Goal: Task Accomplishment & Management: Use online tool/utility

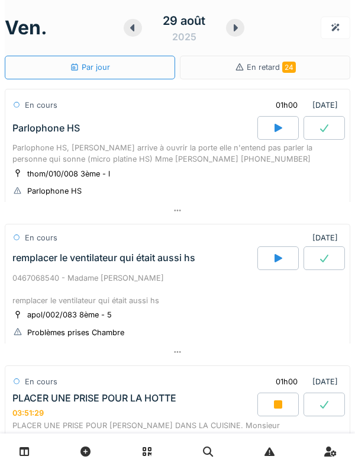
scroll to position [435, 0]
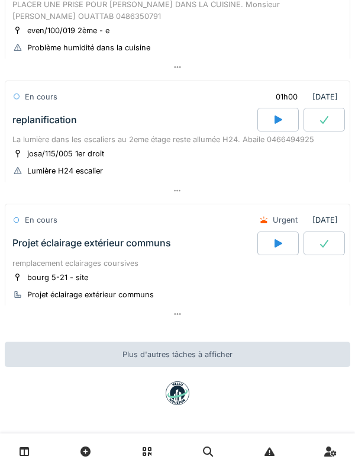
click at [270, 242] on div at bounding box center [277, 243] width 41 height 24
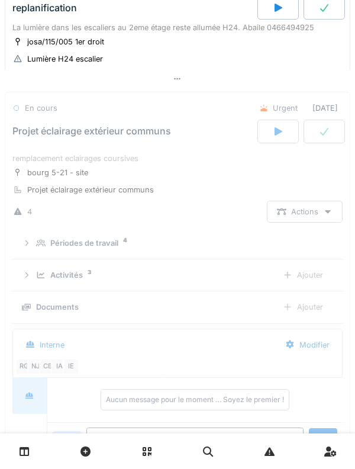
scroll to position [591, 0]
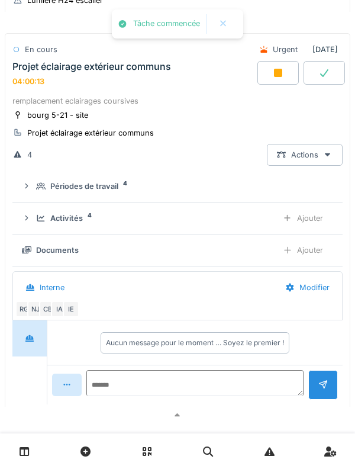
click at [38, 221] on icon at bounding box center [41, 218] width 8 height 7
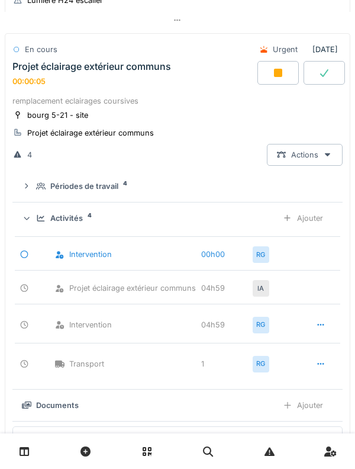
click at [315, 229] on div "Ajouter" at bounding box center [303, 218] width 60 height 22
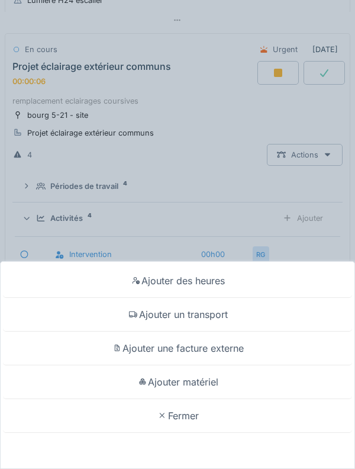
click at [117, 319] on div "Ajouter un transport" at bounding box center [177, 315] width 349 height 34
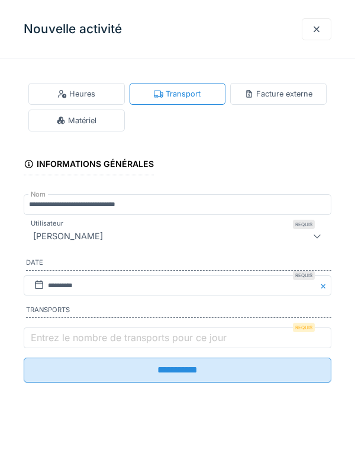
click at [61, 334] on label "Entrez le nombre de transports pour ce jour" at bounding box center [128, 337] width 201 height 14
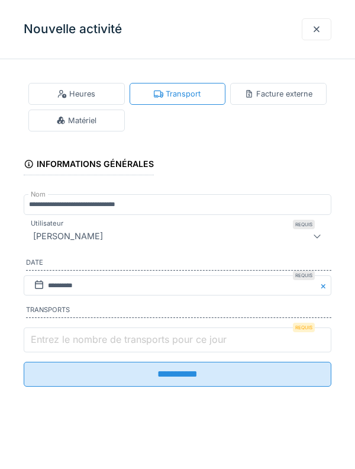
click at [61, 334] on input "Entrez le nombre de transports pour ce jour" at bounding box center [178, 339] width 308 height 25
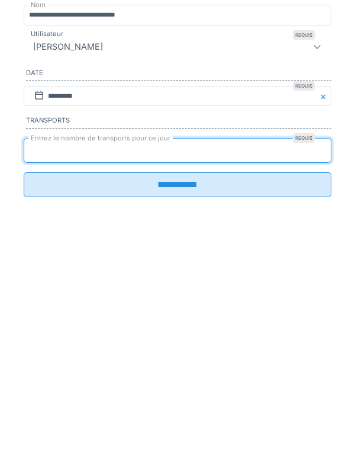
type input "*"
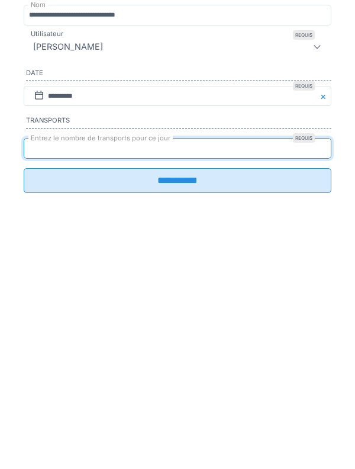
click at [317, 382] on input "**********" at bounding box center [178, 369] width 308 height 25
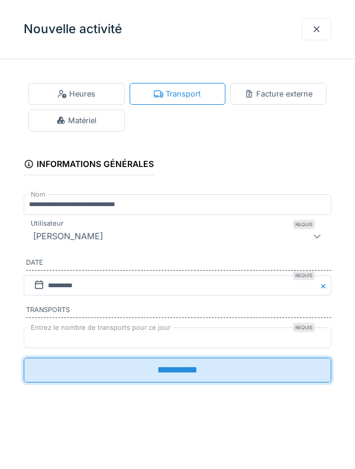
click at [59, 374] on input "**********" at bounding box center [178, 369] width 308 height 25
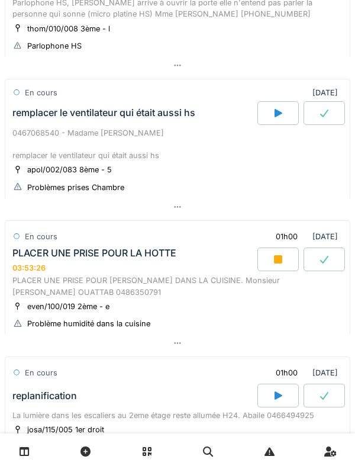
scroll to position [0, 0]
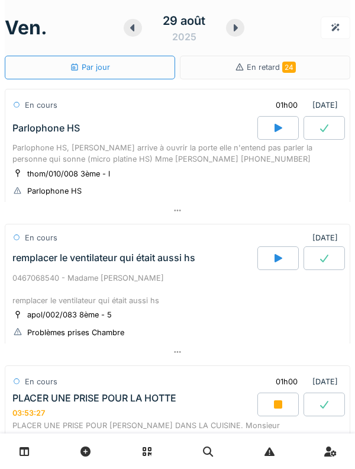
click at [233, 28] on icon at bounding box center [236, 27] width 12 height 9
click at [235, 28] on icon at bounding box center [236, 27] width 12 height 9
click at [235, 28] on icon at bounding box center [236, 27] width 4 height 7
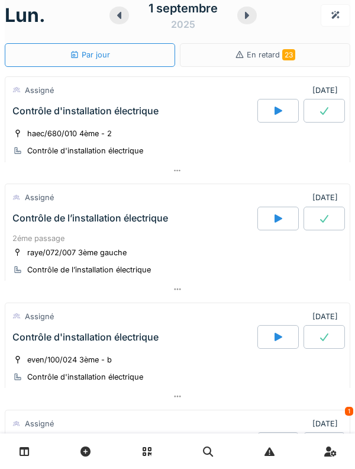
scroll to position [11, 0]
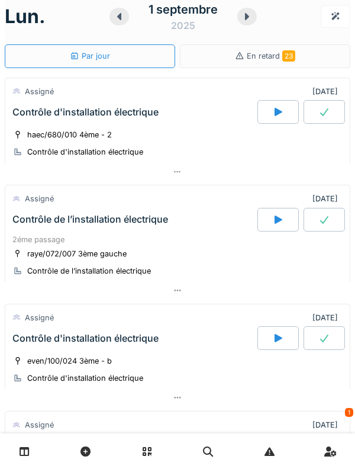
click at [37, 229] on div "Contrôle de l’installation électrique" at bounding box center [133, 220] width 247 height 24
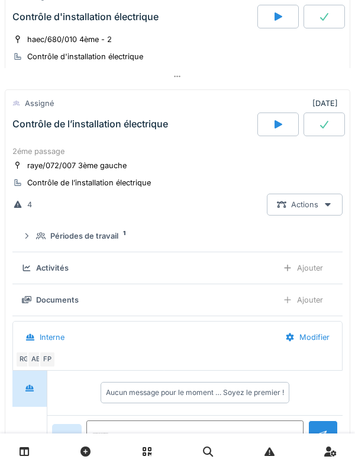
scroll to position [149, 0]
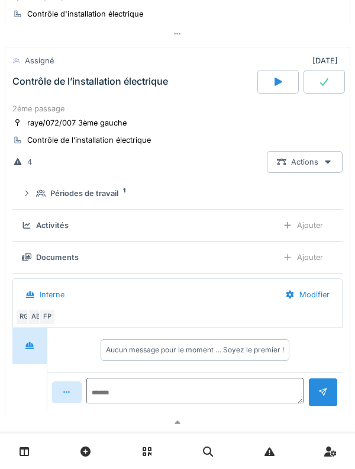
click at [28, 196] on icon at bounding box center [26, 193] width 9 height 8
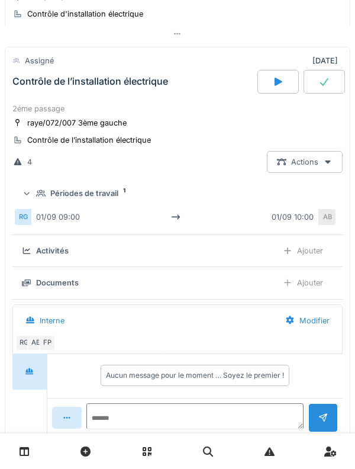
click at [34, 196] on div "Périodes de travail 1" at bounding box center [177, 193] width 311 height 11
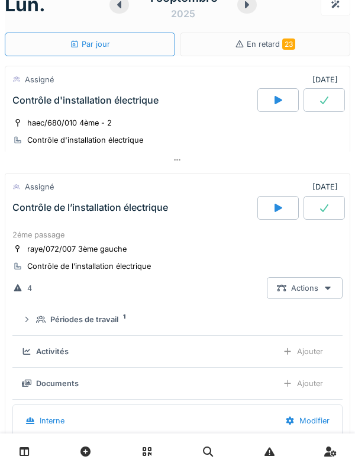
click at [34, 202] on div "Contrôle de l’installation électrique" at bounding box center [90, 207] width 156 height 11
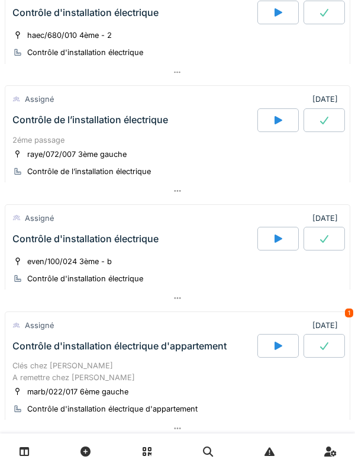
scroll to position [0, 0]
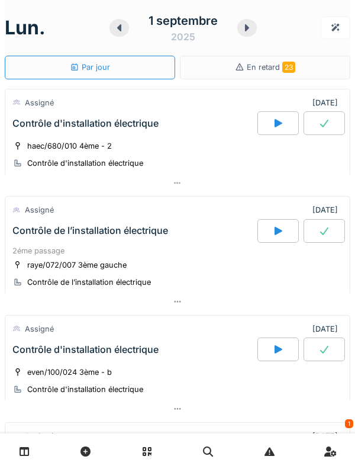
click at [245, 30] on icon at bounding box center [247, 27] width 12 height 9
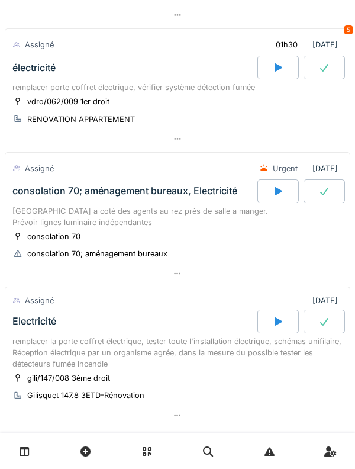
scroll to position [207, 0]
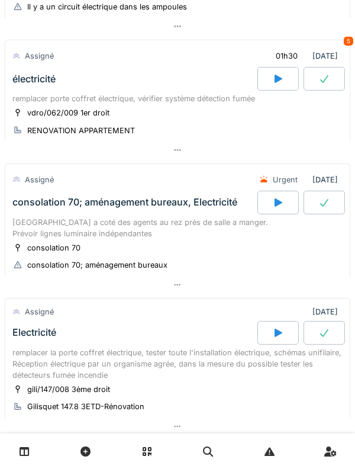
click at [112, 74] on div "électricité" at bounding box center [133, 79] width 247 height 24
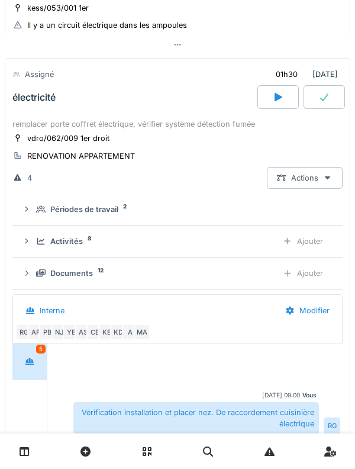
scroll to position [27, 0]
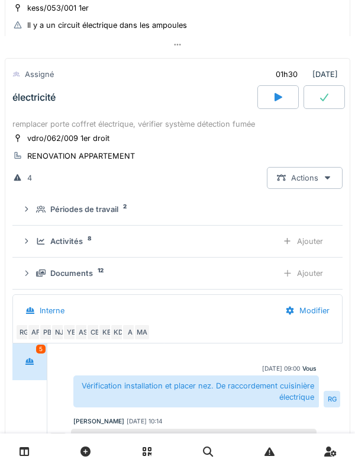
click at [33, 204] on div "Périodes de travail 2" at bounding box center [177, 209] width 311 height 11
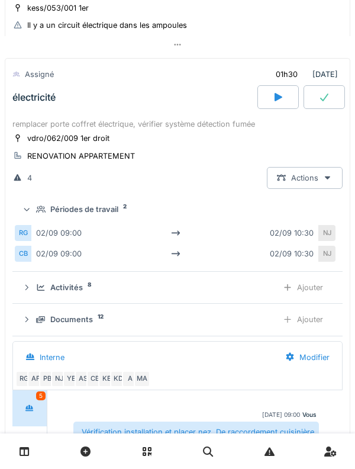
click at [31, 204] on div at bounding box center [26, 208] width 11 height 9
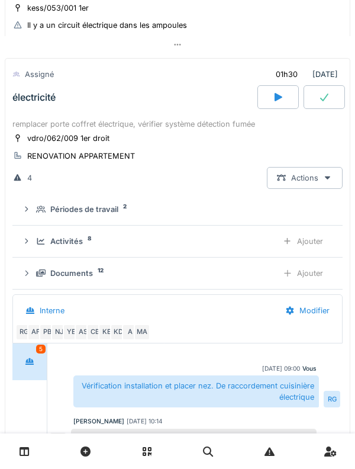
scroll to position [92, 0]
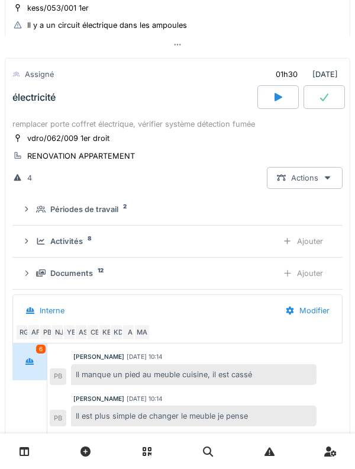
click at [33, 204] on div "Périodes de travail 2" at bounding box center [177, 209] width 311 height 11
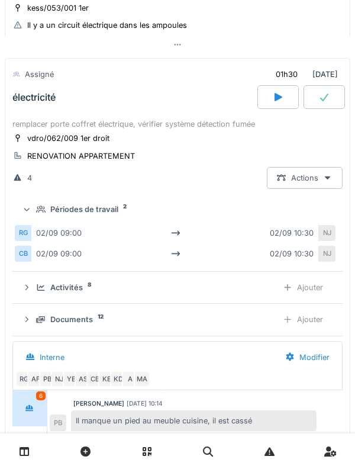
click at [325, 225] on div "NJ" at bounding box center [327, 233] width 17 height 16
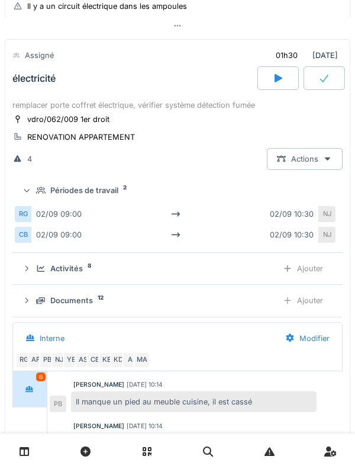
click at [30, 185] on icon at bounding box center [27, 189] width 8 height 9
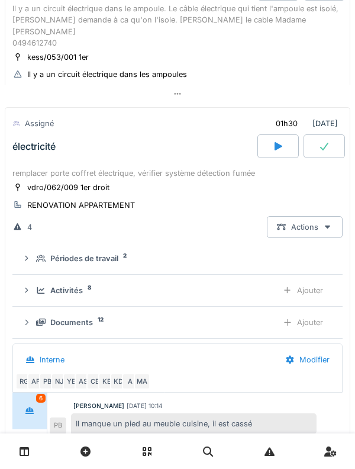
scroll to position [137, 0]
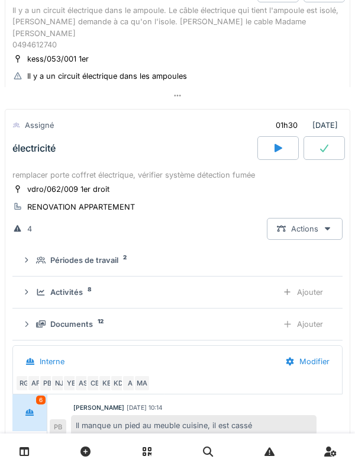
click at [36, 254] on div "Périodes de travail 2" at bounding box center [177, 259] width 311 height 11
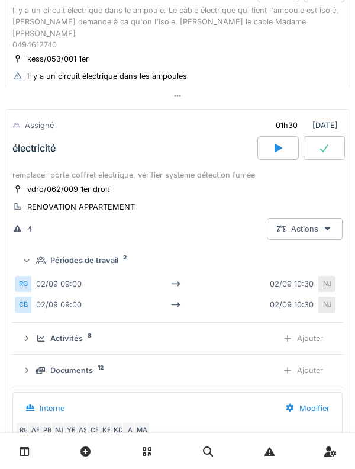
click at [321, 276] on div "NJ" at bounding box center [327, 284] width 17 height 16
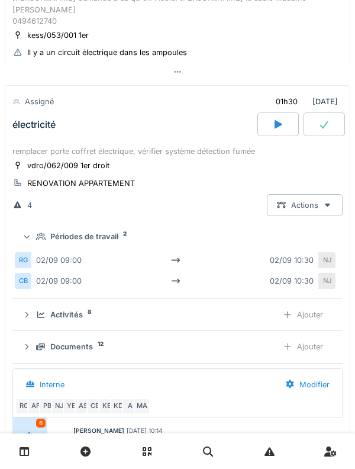
click at [36, 231] on div "Périodes de travail 2" at bounding box center [177, 236] width 311 height 11
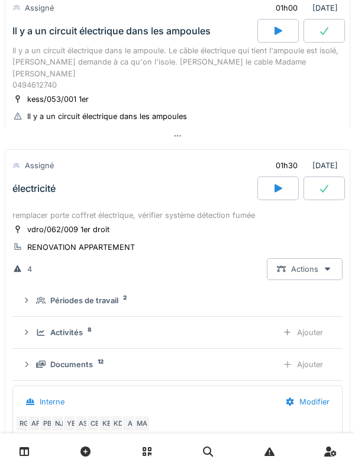
scroll to position [94, 0]
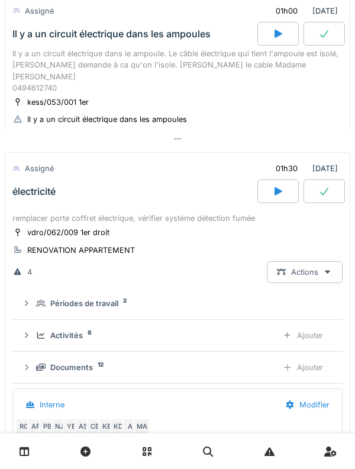
click at [37, 212] on div "remplacer porte coffret électrique, vérifier système détection fumée" at bounding box center [177, 217] width 330 height 11
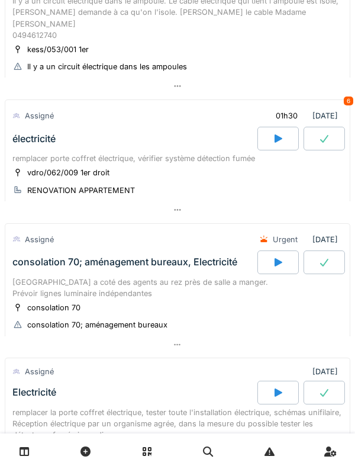
scroll to position [147, 0]
